Goal: Task Accomplishment & Management: Manage account settings

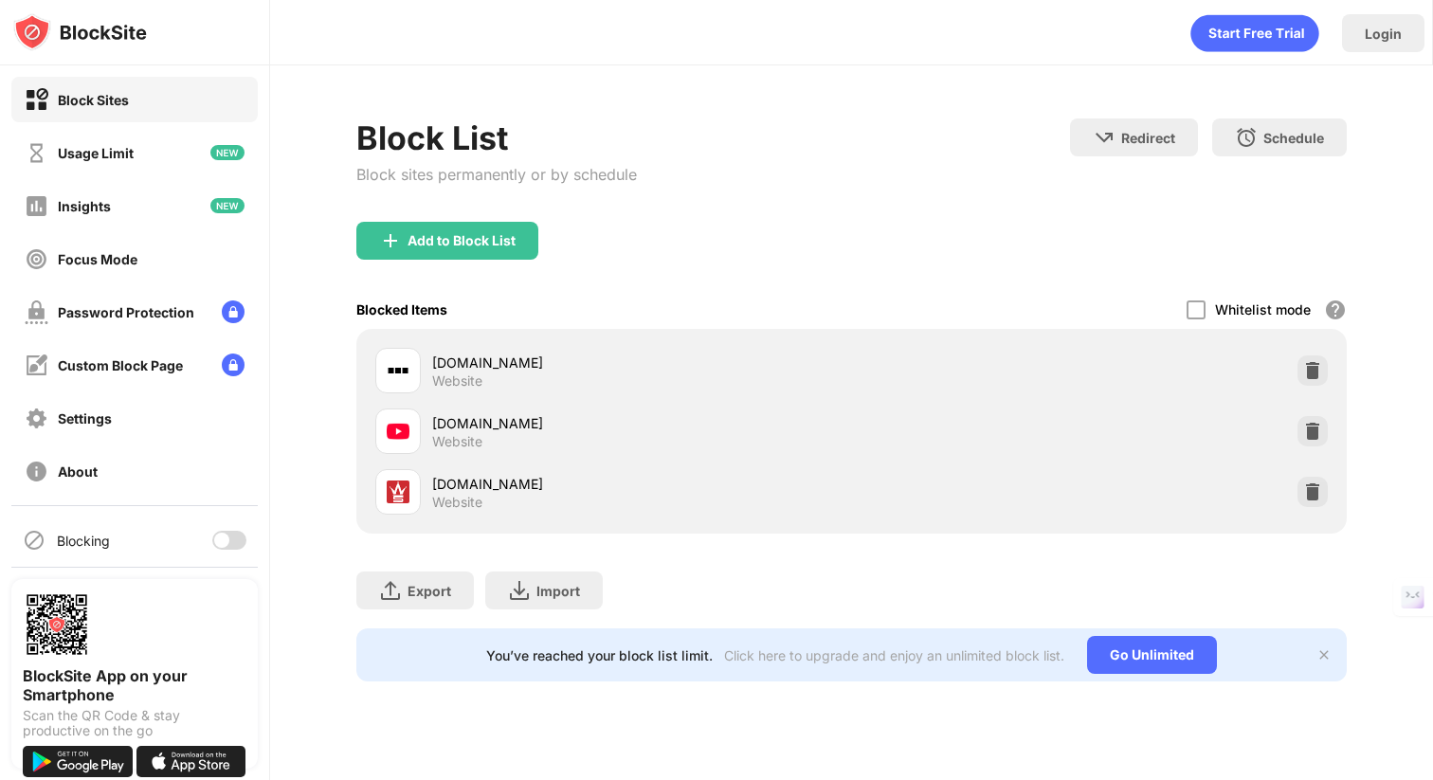
click at [225, 547] on div at bounding box center [229, 540] width 34 height 19
click at [229, 550] on div "Blocking" at bounding box center [134, 541] width 246 height 46
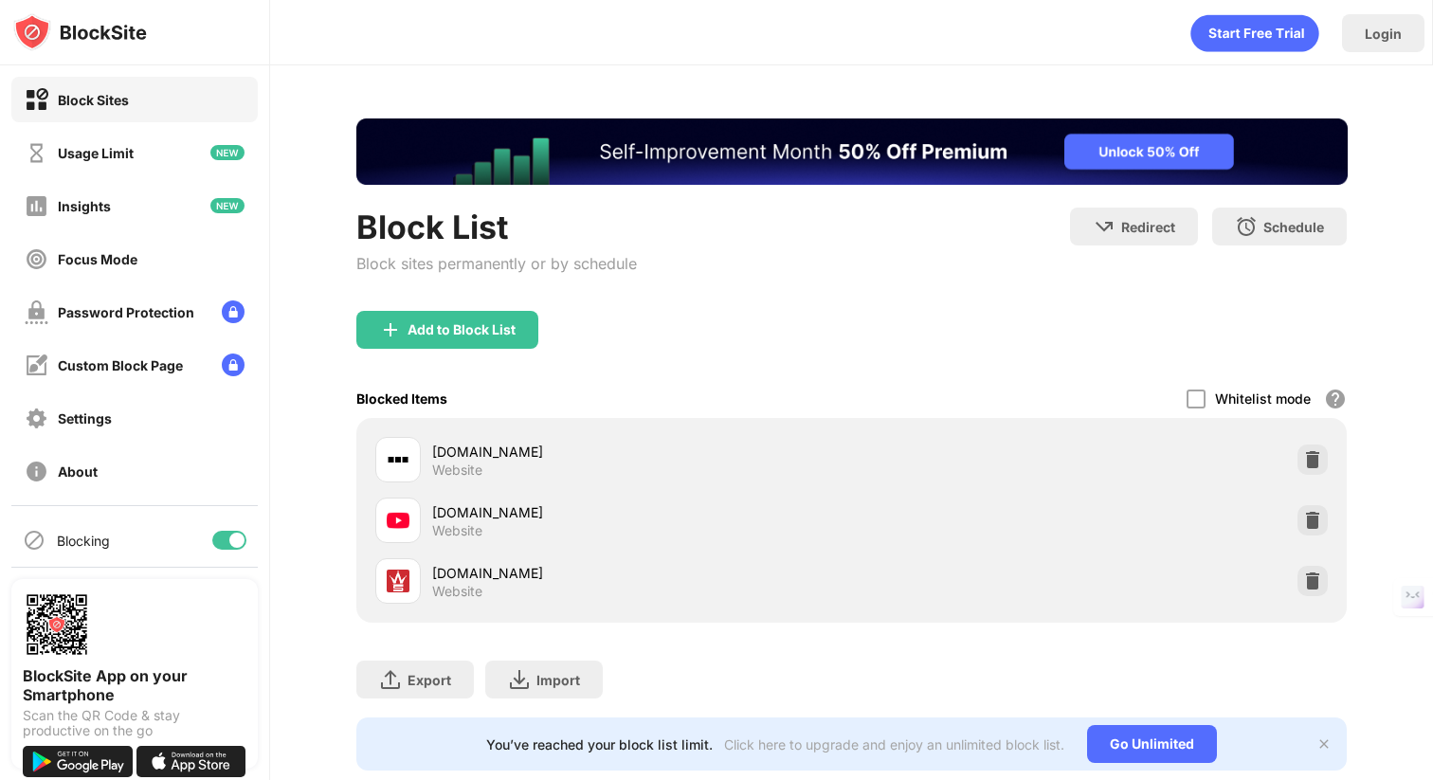
click at [232, 539] on div at bounding box center [236, 540] width 15 height 15
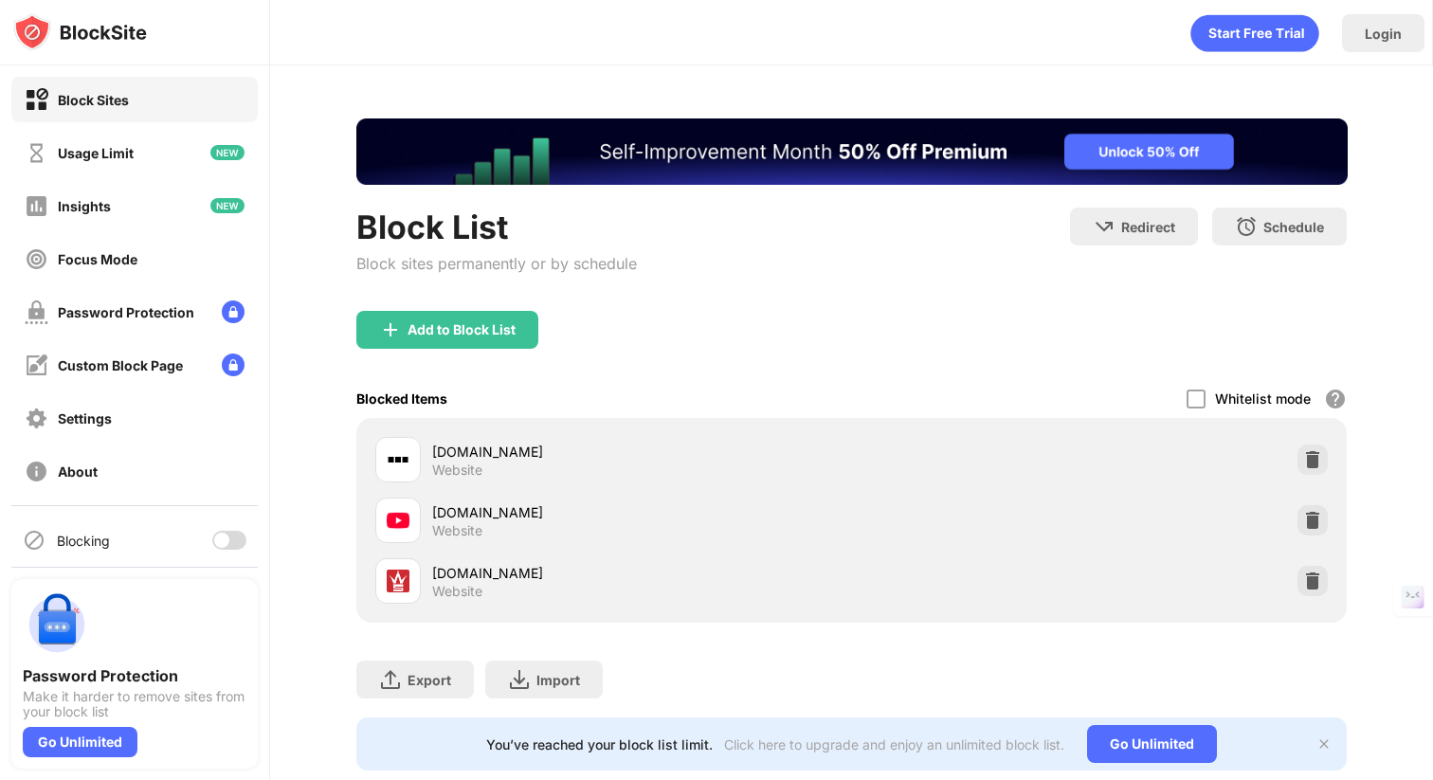
click at [233, 540] on div at bounding box center [229, 540] width 34 height 19
